Goal: Task Accomplishment & Management: Manage account settings

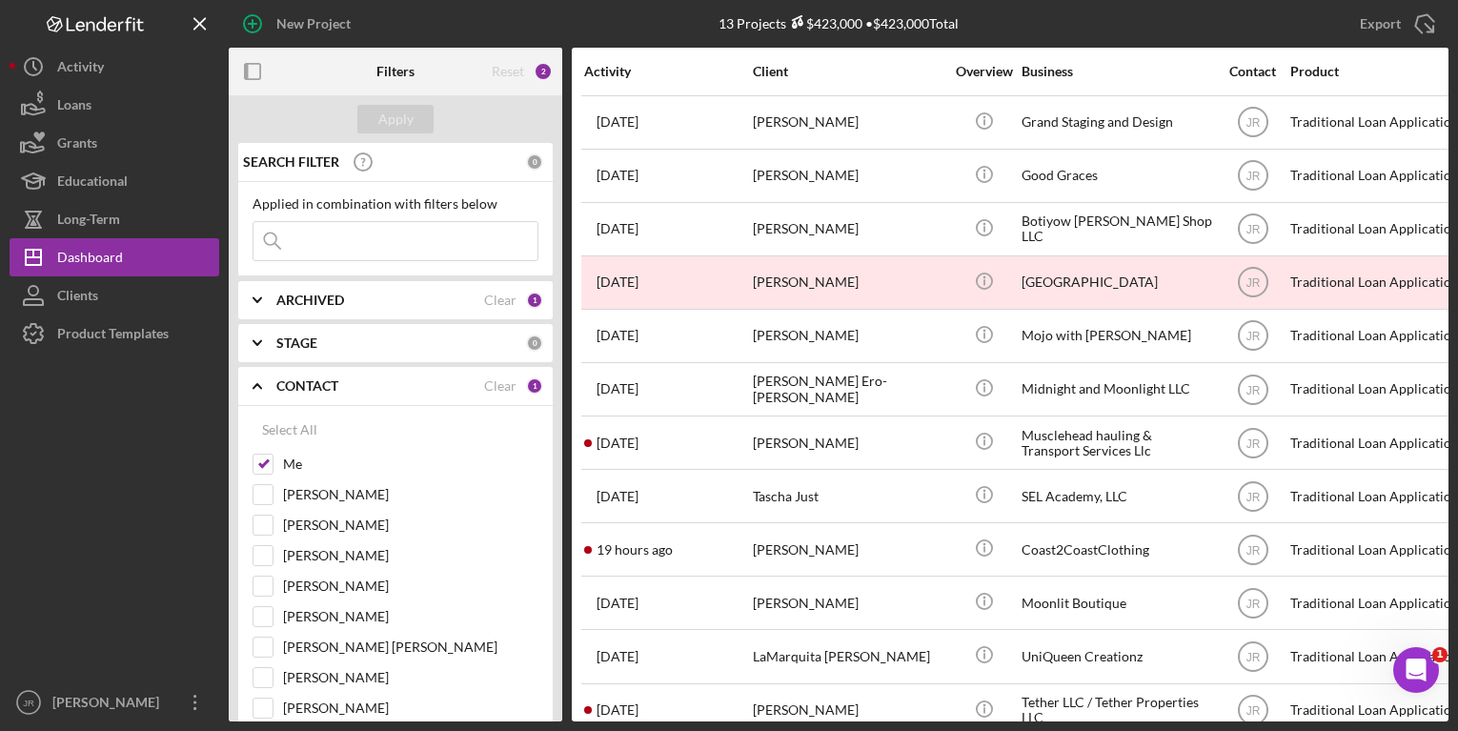
scroll to position [93, 0]
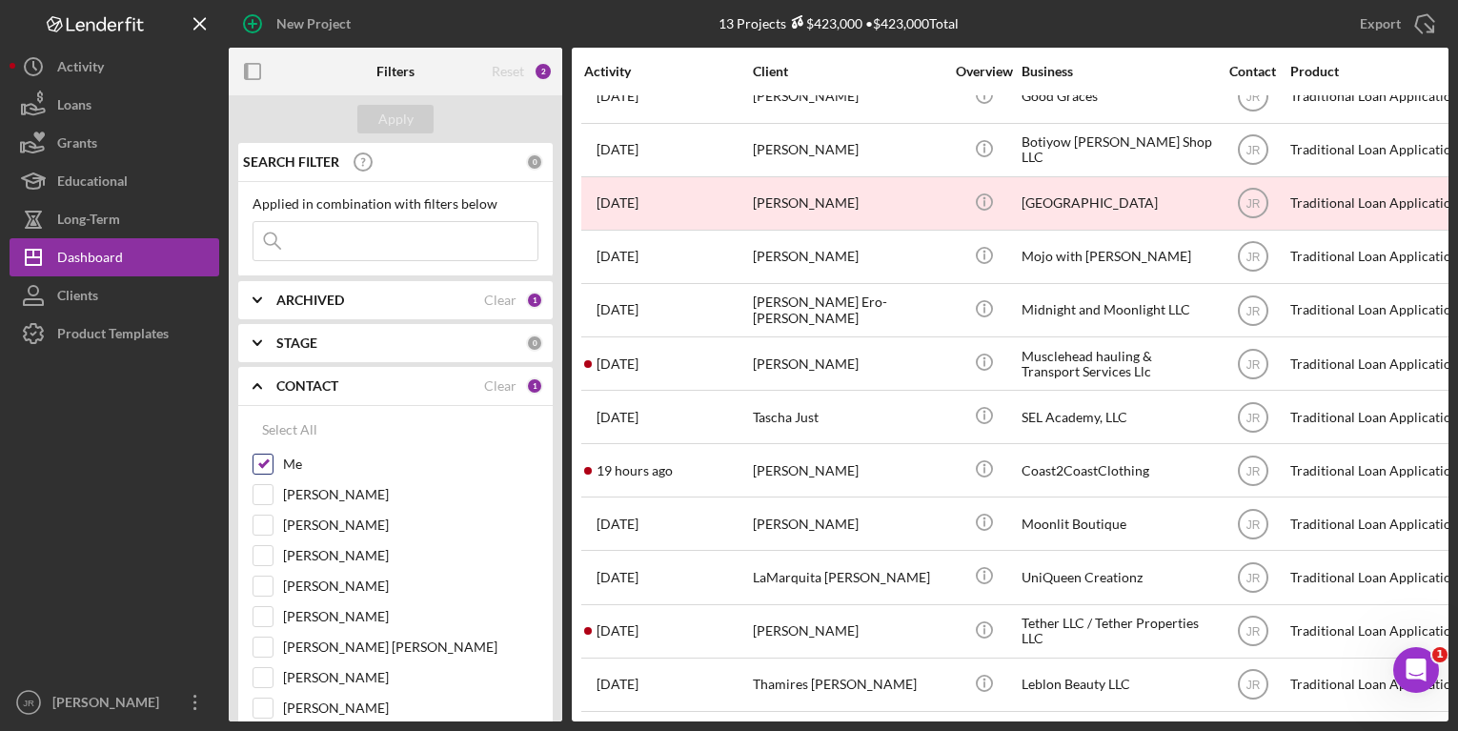
click at [265, 463] on input "Me" at bounding box center [263, 464] width 19 height 19
checkbox input "false"
click at [266, 507] on div "[PERSON_NAME]" at bounding box center [396, 499] width 286 height 30
click at [267, 623] on input "[PERSON_NAME]" at bounding box center [263, 616] width 19 height 19
checkbox input "true"
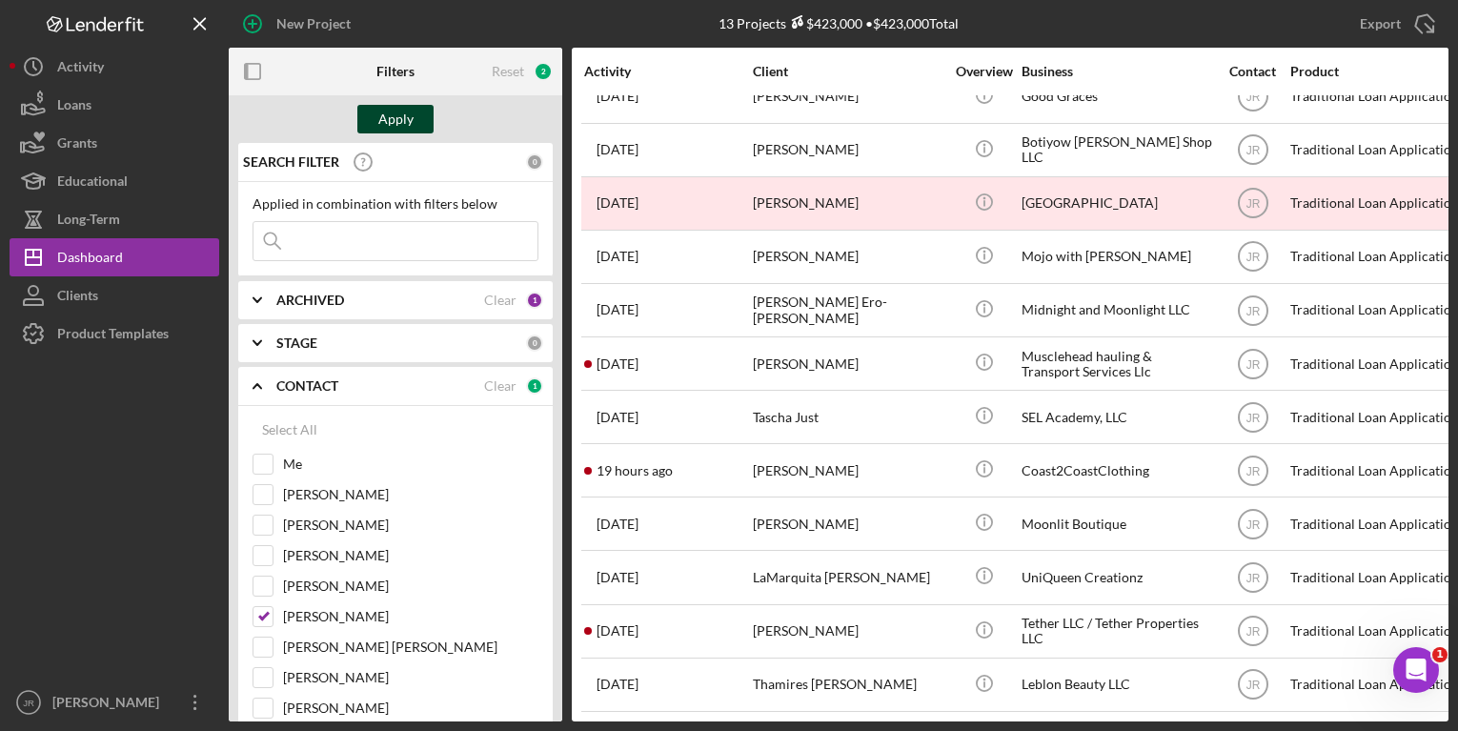
click at [403, 112] on div "Apply" at bounding box center [395, 119] width 35 height 29
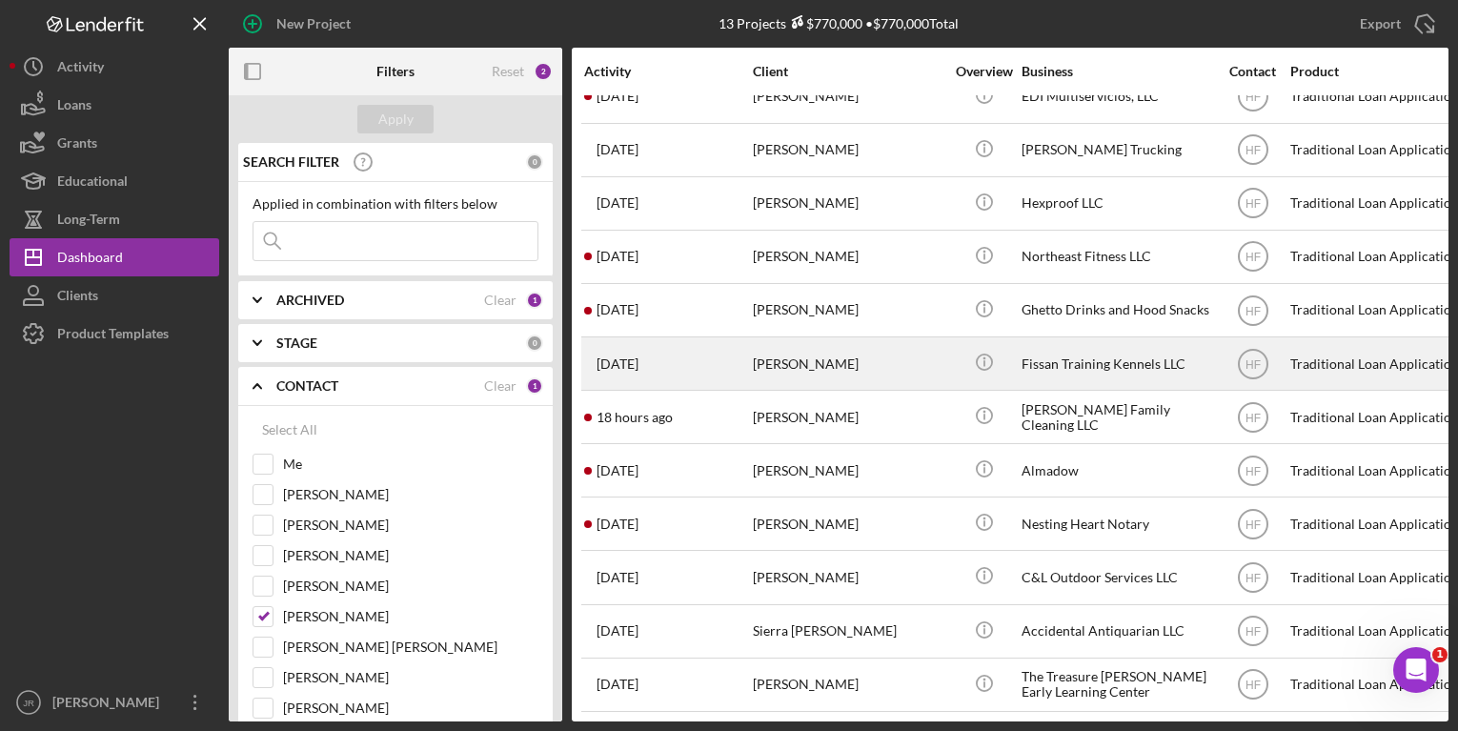
click at [782, 353] on div "[PERSON_NAME]" at bounding box center [848, 363] width 191 height 51
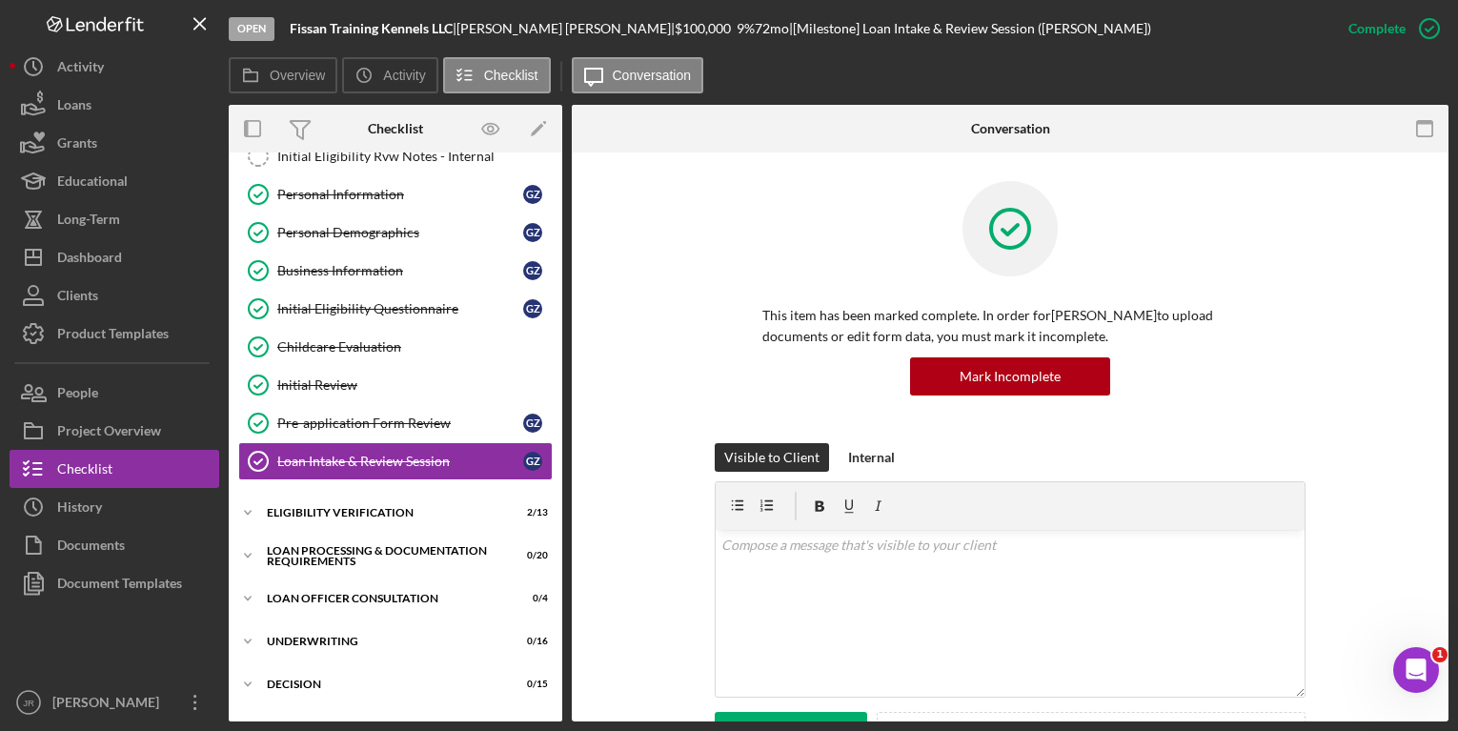
scroll to position [126, 0]
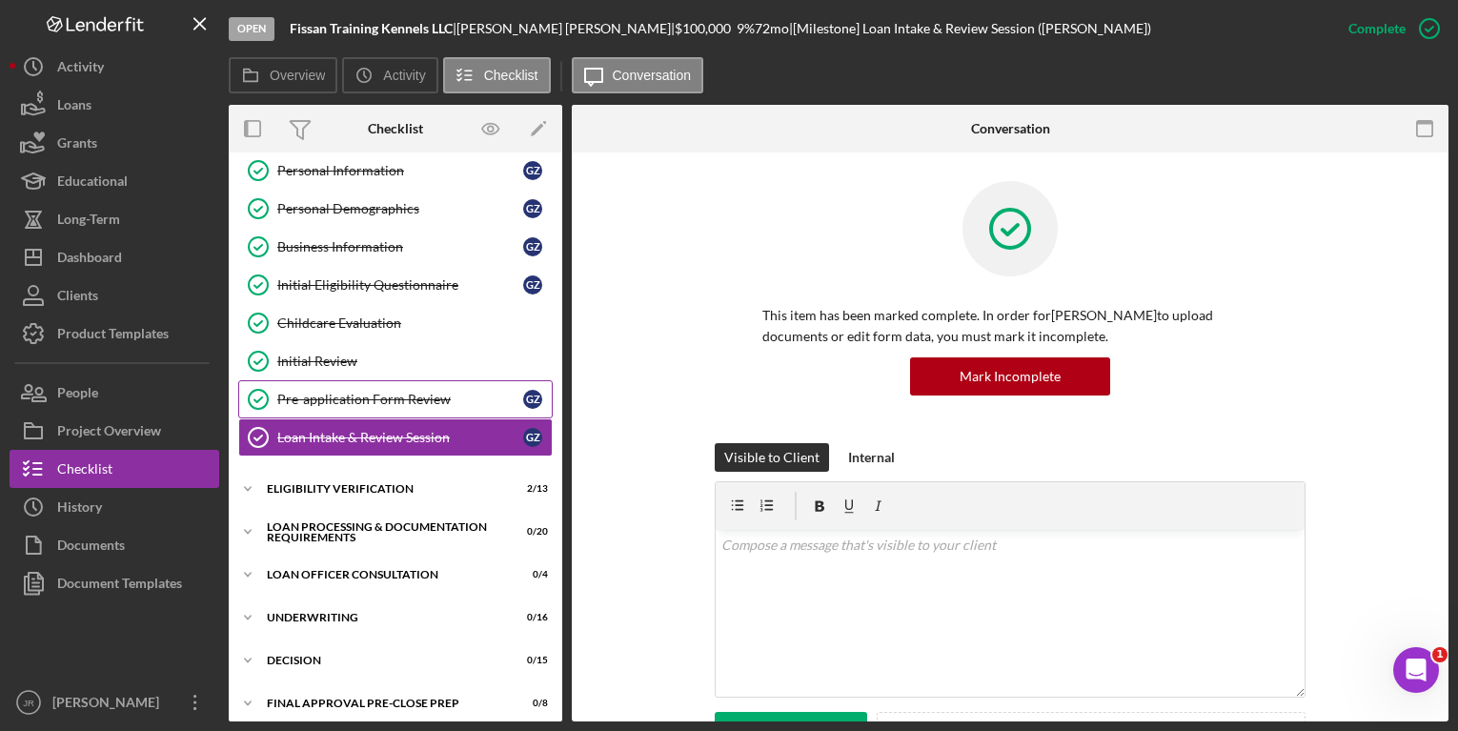
click at [333, 383] on link "Pre-application Form Review Pre-application Form Review G Z" at bounding box center [395, 399] width 315 height 38
